Goal: Transaction & Acquisition: Register for event/course

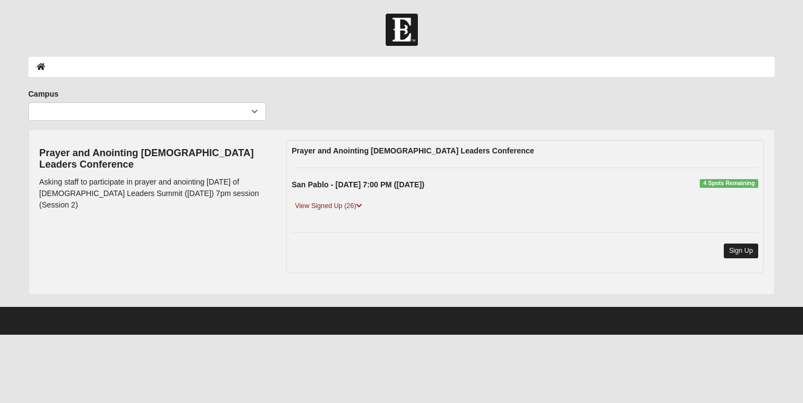
click at [738, 253] on link "Sign Up" at bounding box center [741, 251] width 35 height 15
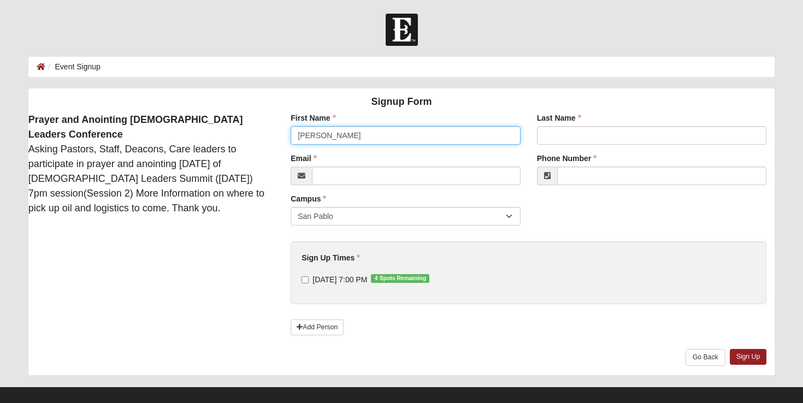
type input "[PERSON_NAME]"
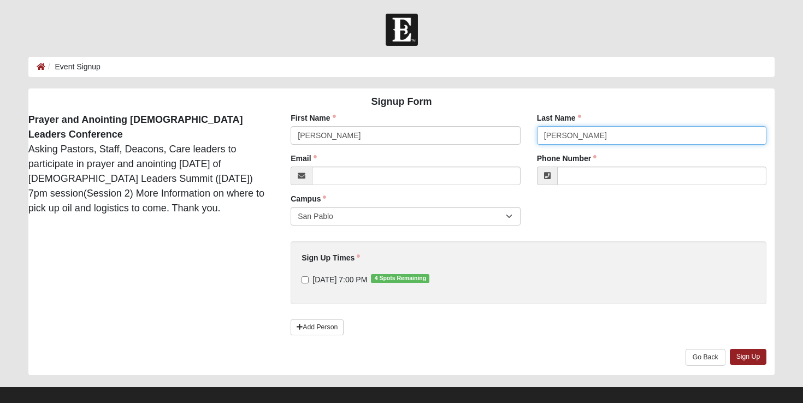
type input "[PERSON_NAME]"
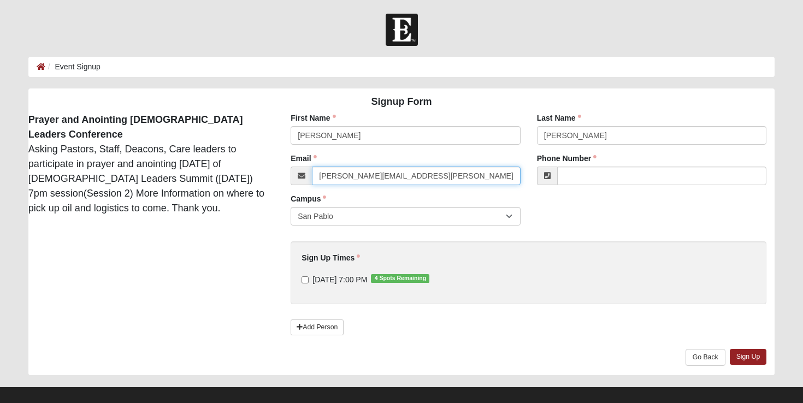
type input "[PERSON_NAME][EMAIL_ADDRESS][PERSON_NAME][DOMAIN_NAME]"
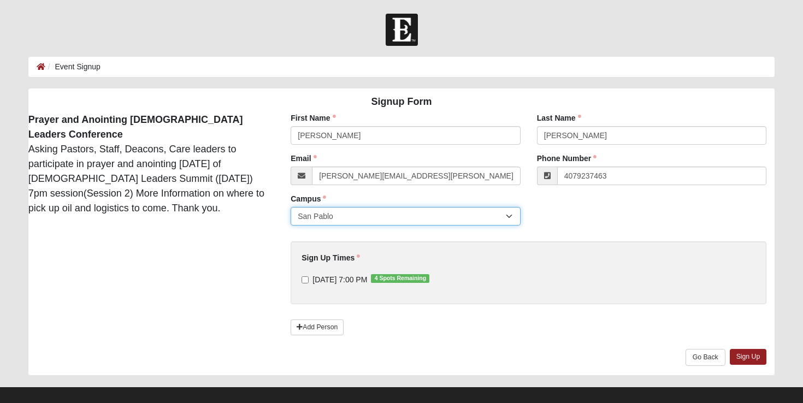
type input "[PHONE_NUMBER]"
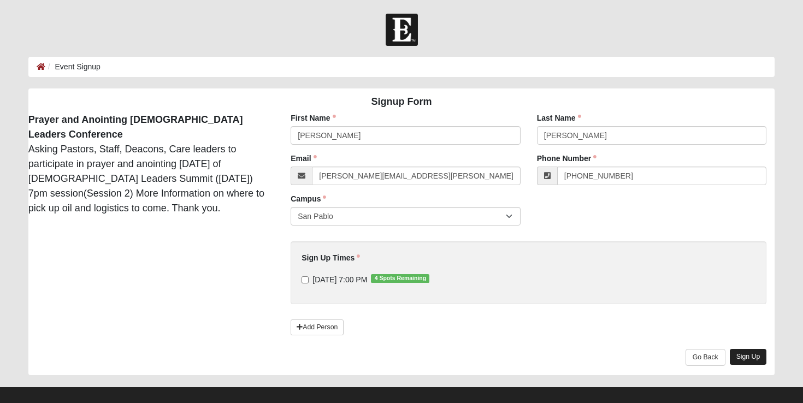
click at [746, 355] on link "Sign Up" at bounding box center [748, 357] width 37 height 16
click at [305, 278] on input "[DATE] 7:00 PM 4 Spots Remaining" at bounding box center [304, 279] width 7 height 7
checkbox input "true"
click at [751, 352] on link "Sign Up" at bounding box center [748, 357] width 37 height 16
